Goal: Transaction & Acquisition: Book appointment/travel/reservation

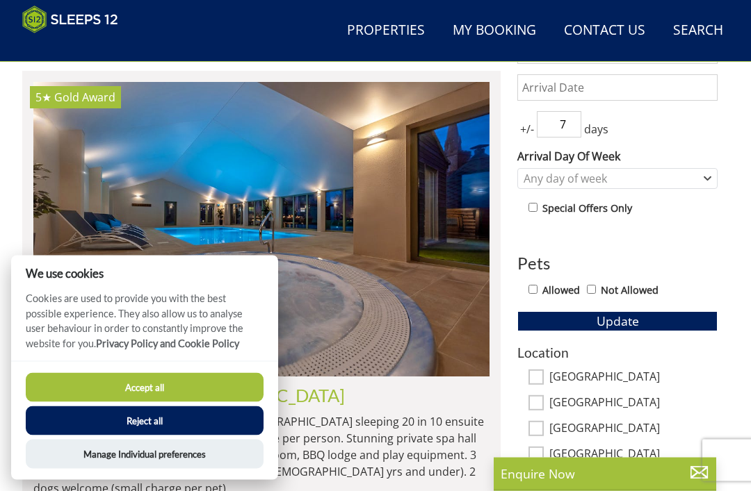
scroll to position [563, 0]
click at [54, 402] on button "Accept all" at bounding box center [145, 387] width 238 height 29
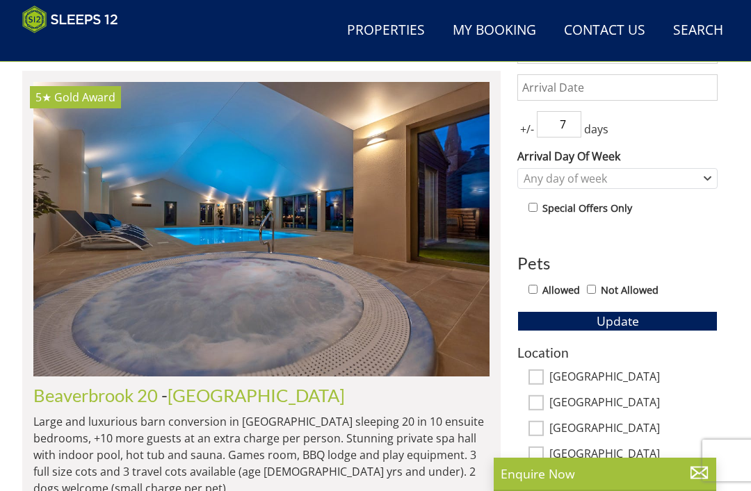
click at [40, 467] on button "Manage Individual preferences" at bounding box center [145, 472] width 238 height 29
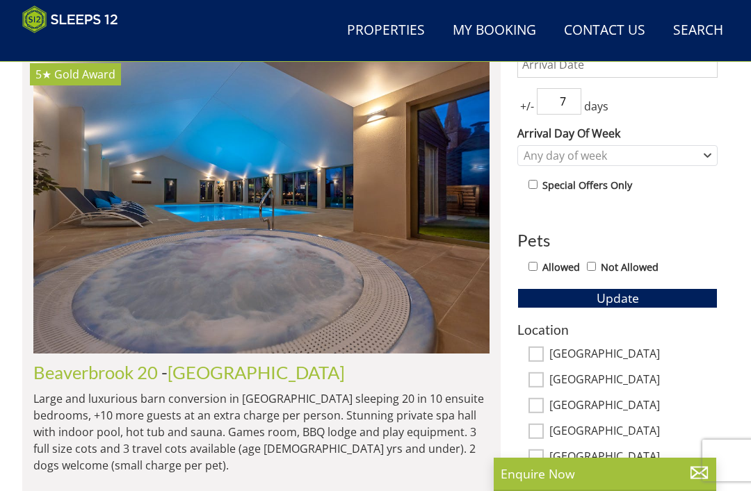
scroll to position [584, 0]
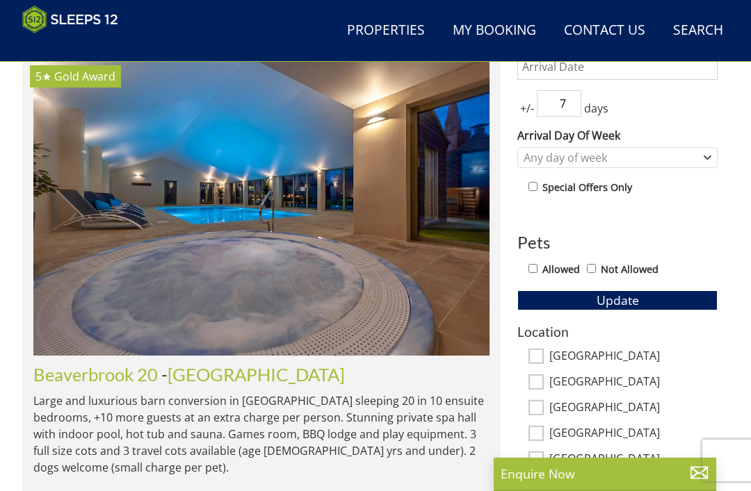
click at [534, 266] on input "Allowed" at bounding box center [532, 268] width 9 height 9
checkbox input "true"
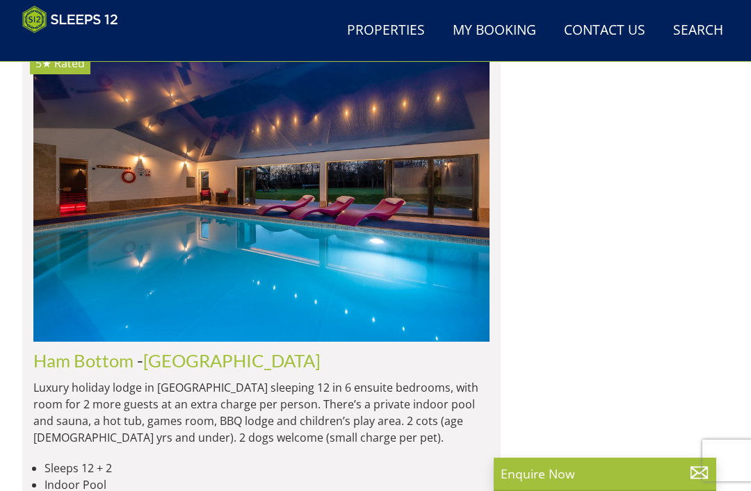
scroll to position [1694, 0]
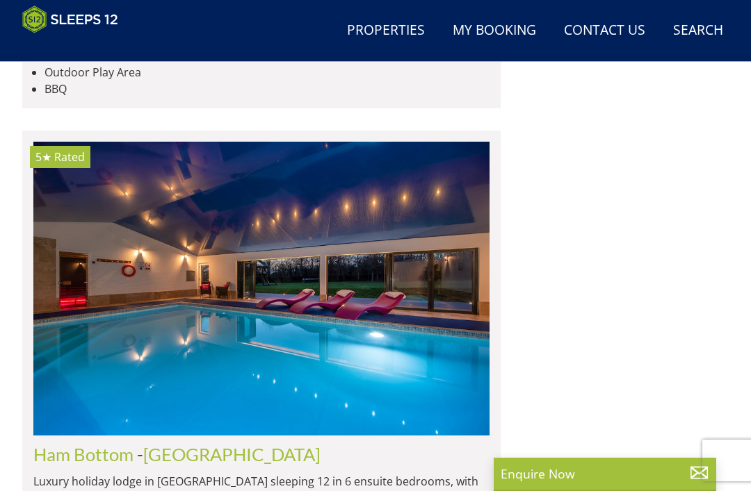
scroll to position [1602, 0]
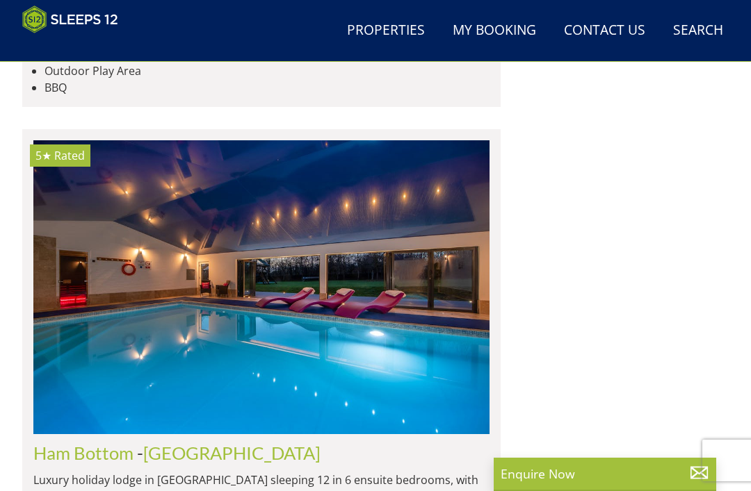
click at [108, 443] on link "Ham Bottom" at bounding box center [83, 453] width 100 height 21
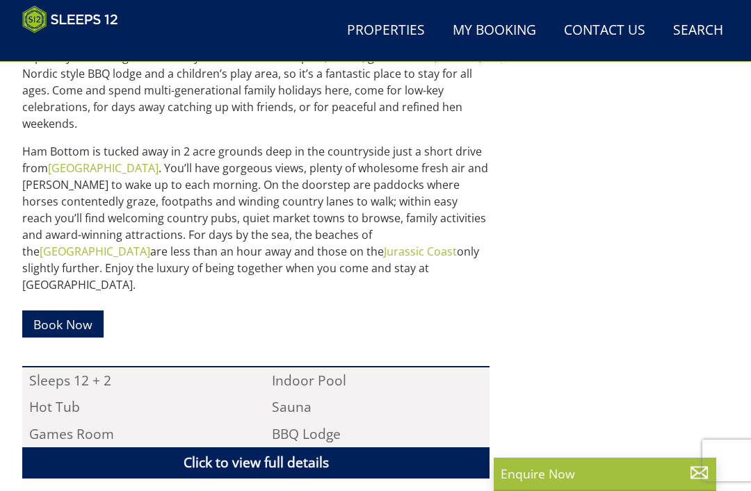
scroll to position [666, 0]
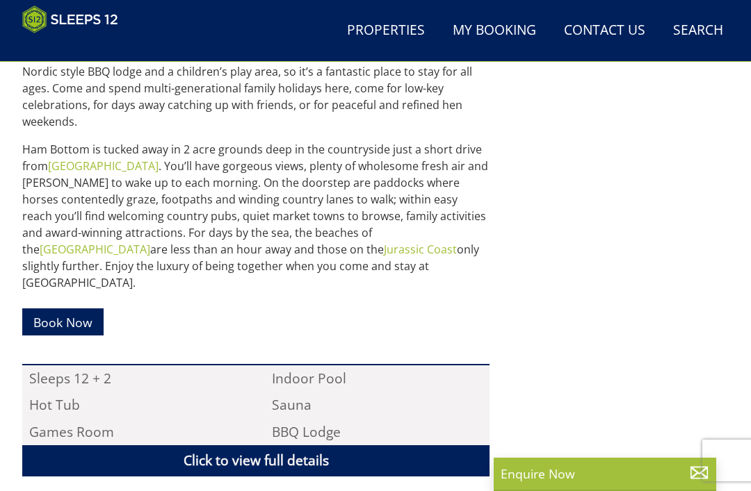
click at [60, 309] on link "Book Now" at bounding box center [62, 322] width 81 height 27
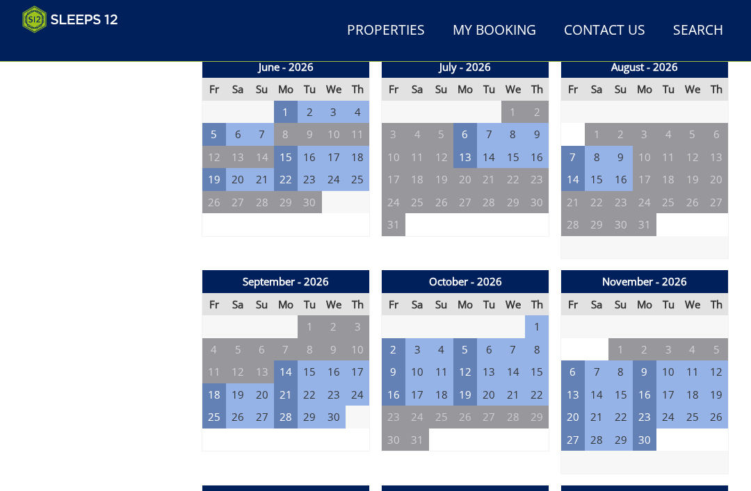
scroll to position [1187, 0]
click at [393, 384] on td "16" at bounding box center [394, 395] width 24 height 23
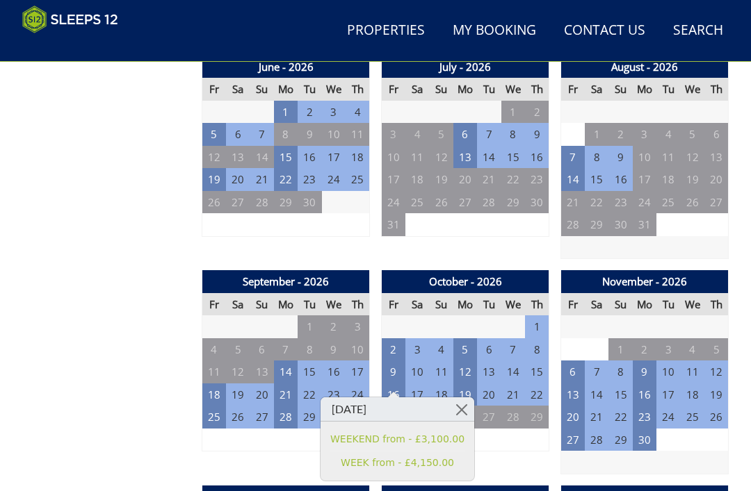
click at [288, 448] on div "September - 2026 Fr Sa Su Mo Tu We Th 28 29 30 31 1 2 3 4 5 6 7 8 9 10 11 12" at bounding box center [286, 372] width 168 height 204
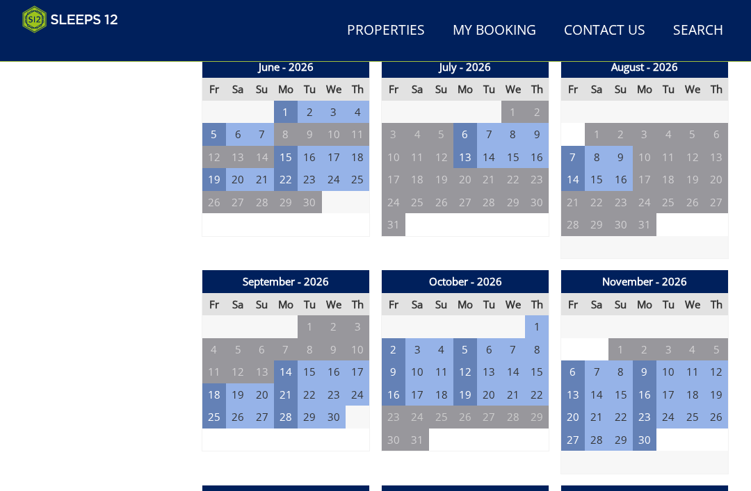
click at [391, 406] on td "23" at bounding box center [394, 417] width 24 height 23
click at [384, 410] on td "23" at bounding box center [394, 417] width 24 height 23
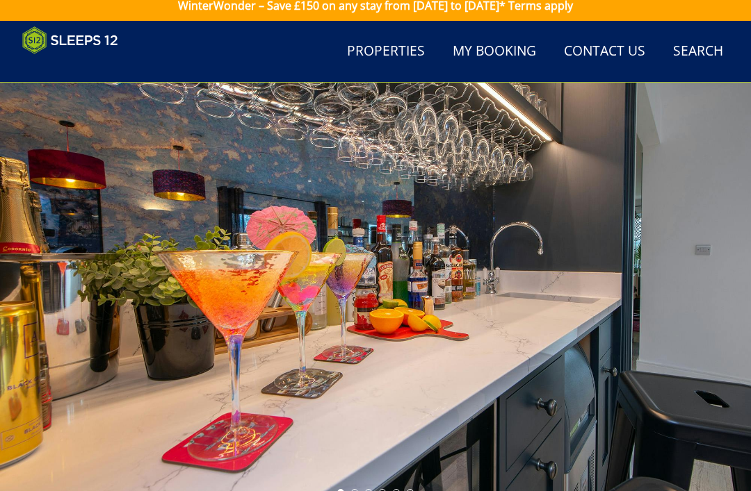
scroll to position [0, 0]
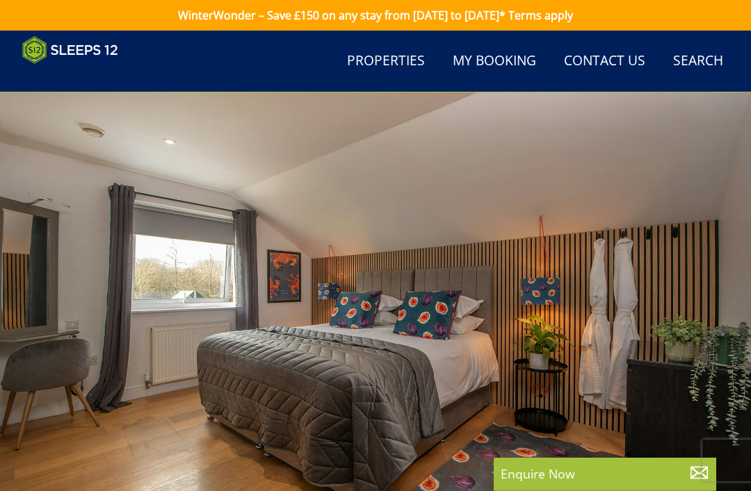
scroll to position [666, 0]
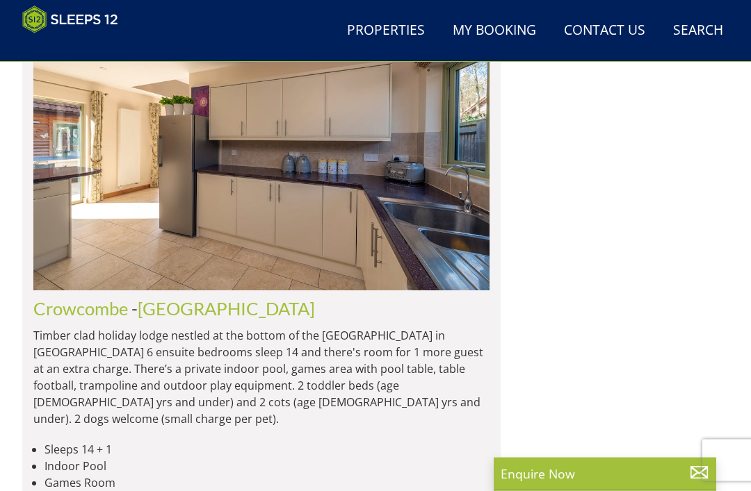
scroll to position [3941, 0]
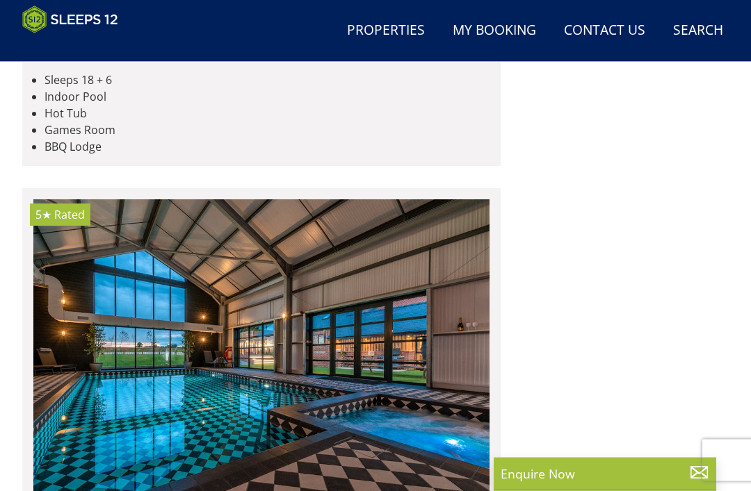
scroll to position [8276, 0]
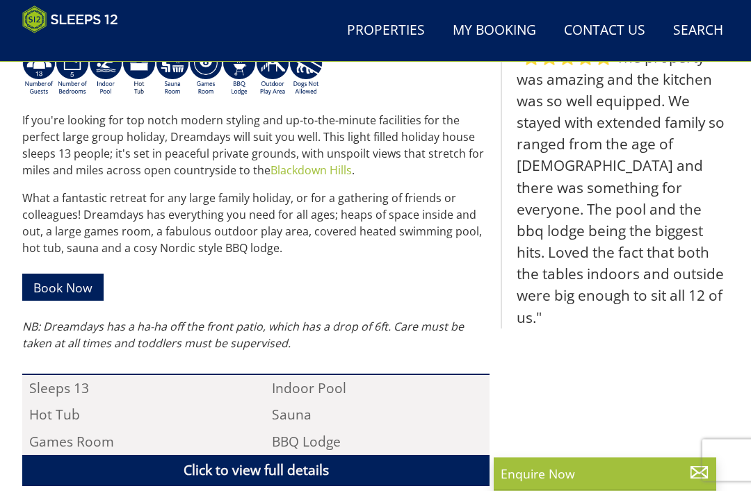
scroll to position [550, 0]
